Goal: Transaction & Acquisition: Book appointment/travel/reservation

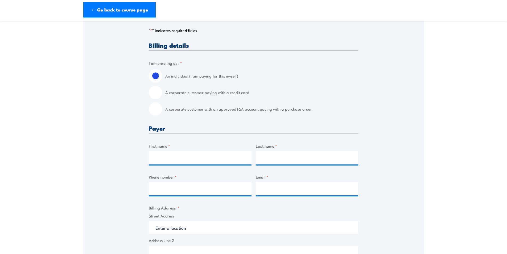
scroll to position [106, 0]
click at [157, 108] on input "A corporate customer with an approved FSA account paying with a purchase order" at bounding box center [155, 108] width 13 height 13
radio input "true"
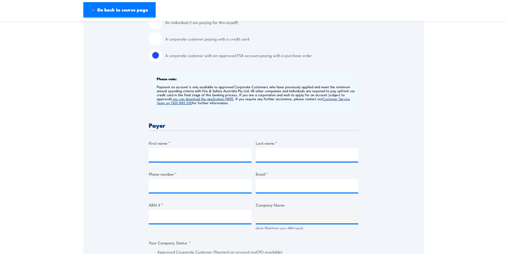
scroll to position [160, 0]
click at [175, 155] on input "First name *" at bounding box center [200, 154] width 103 height 13
type input "Tara"
type input "Walker"
type input "0749404354"
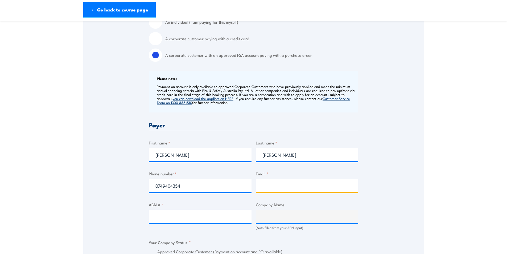
type input "BMATrainingBookingFormInbox@bhp.com"
click at [168, 215] on input "ABN # *" at bounding box center [200, 215] width 103 height 13
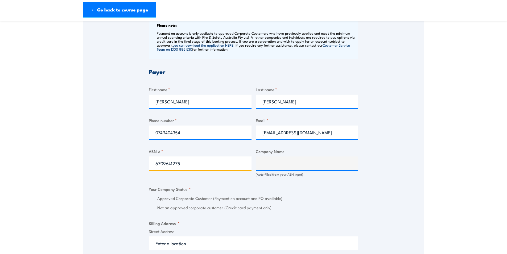
type input "67096412752"
type input "BM ALLIANCE COAL OPERATIONS PTY LIMITED"
radio input "true"
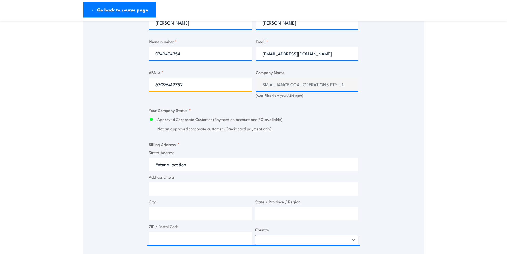
scroll to position [293, 0]
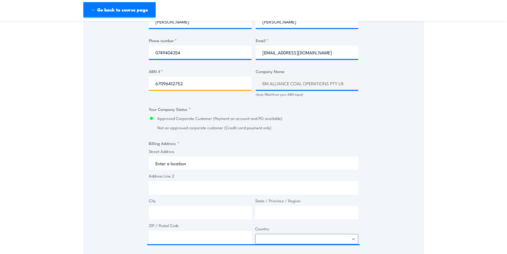
type input "67096412752"
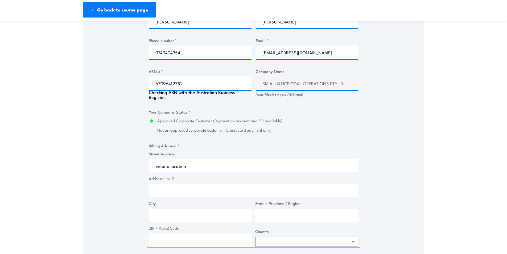
click at [189, 162] on input "Street Address" at bounding box center [253, 165] width 209 height 13
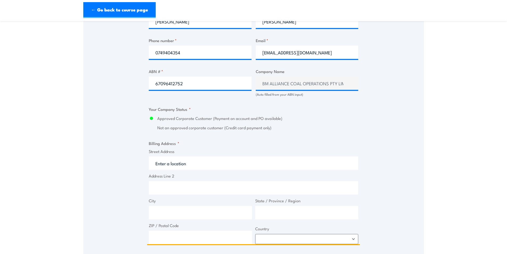
click at [174, 209] on input "City" at bounding box center [200, 212] width 103 height 13
click at [289, 215] on input "State / Province / Region" at bounding box center [306, 212] width 103 height 13
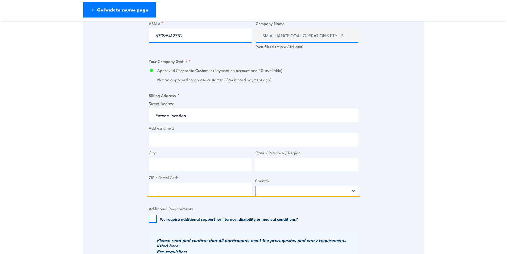
scroll to position [346, 0]
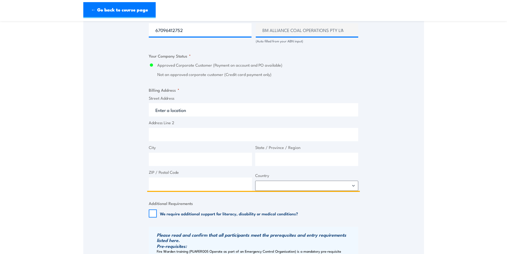
click at [173, 183] on input "ZIP / Postal Code" at bounding box center [200, 183] width 103 height 13
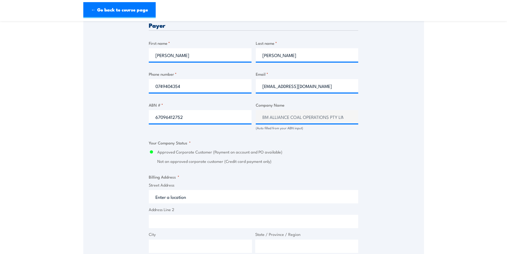
scroll to position [213, 0]
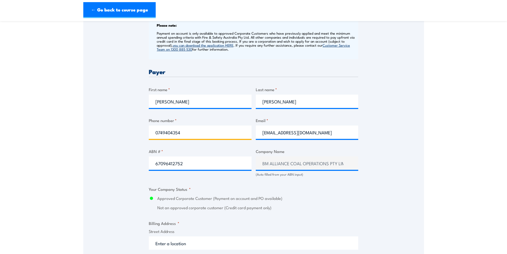
click at [200, 133] on input "0749404354" at bounding box center [200, 131] width 103 height 13
click at [408, 121] on div "Speak to a specialist CALL 1300 885 530 CALL 1300 885 530 " * " indicates requi…" at bounding box center [253, 183] width 341 height 608
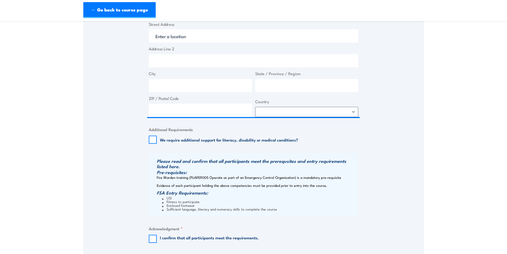
scroll to position [373, 0]
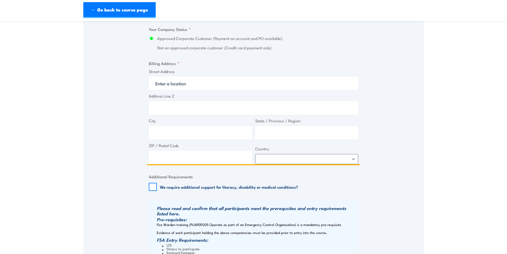
click at [172, 157] on input "ZIP / Postal Code" at bounding box center [200, 157] width 103 height 13
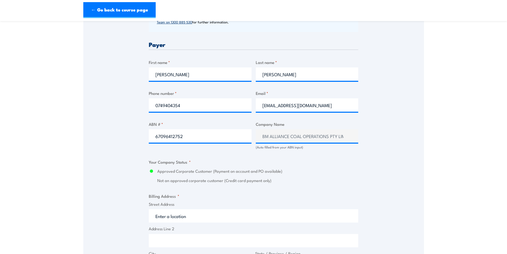
scroll to position [240, 0]
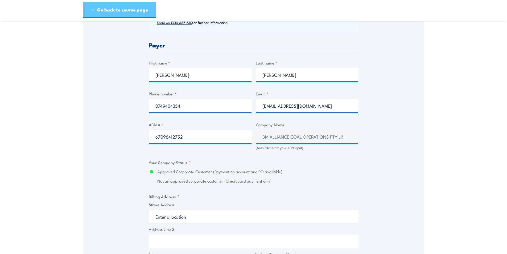
click at [104, 8] on link "← Go back to course page" at bounding box center [119, 10] width 72 height 16
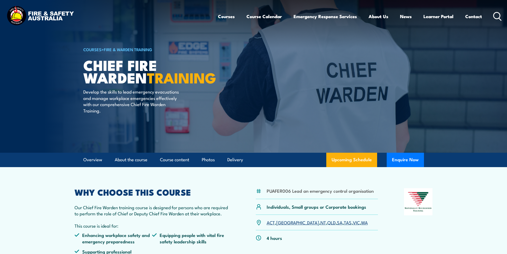
click at [496, 14] on icon at bounding box center [497, 16] width 9 height 9
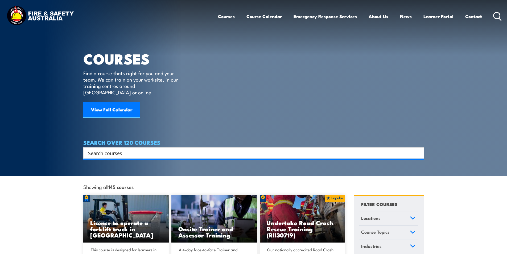
click at [106, 149] on input "Search input" at bounding box center [250, 153] width 324 height 8
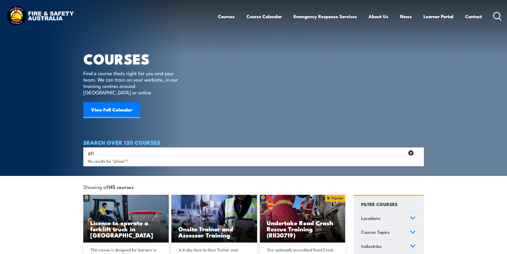
type input "p"
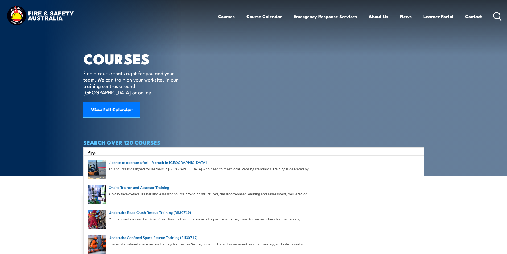
type input "fire"
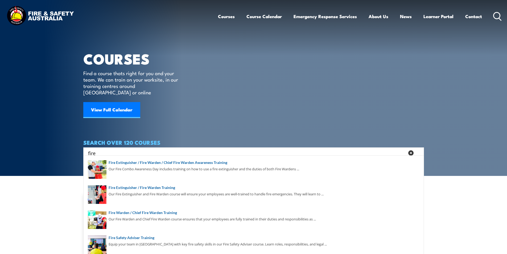
drag, startPoint x: 105, startPoint y: 146, endPoint x: 54, endPoint y: 142, distance: 51.2
click at [56, 143] on section "COURSES Find a course thats right for you and your team. We can train on your w…" at bounding box center [253, 88] width 507 height 176
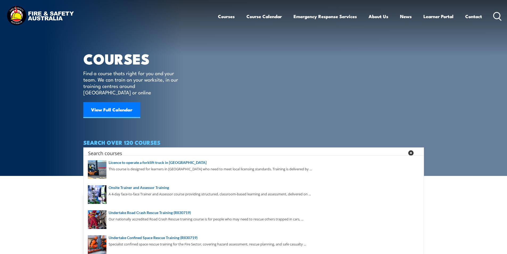
click at [248, 75] on article "COURSES Find a course thats right for you and your team. We can train on your w…" at bounding box center [253, 79] width 341 height 158
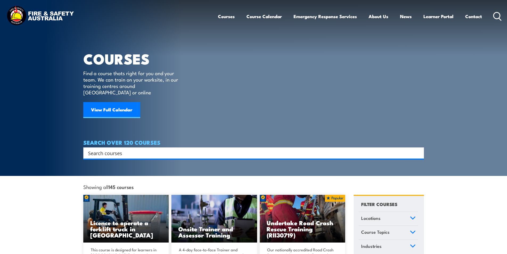
click at [120, 149] on input "Search input" at bounding box center [250, 153] width 324 height 8
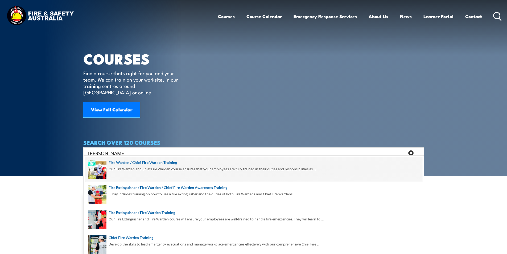
type input "[PERSON_NAME]"
click at [172, 161] on span at bounding box center [254, 169] width 338 height 25
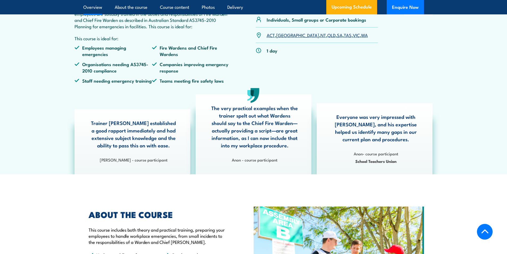
scroll to position [133, 0]
